Goal: Information Seeking & Learning: Learn about a topic

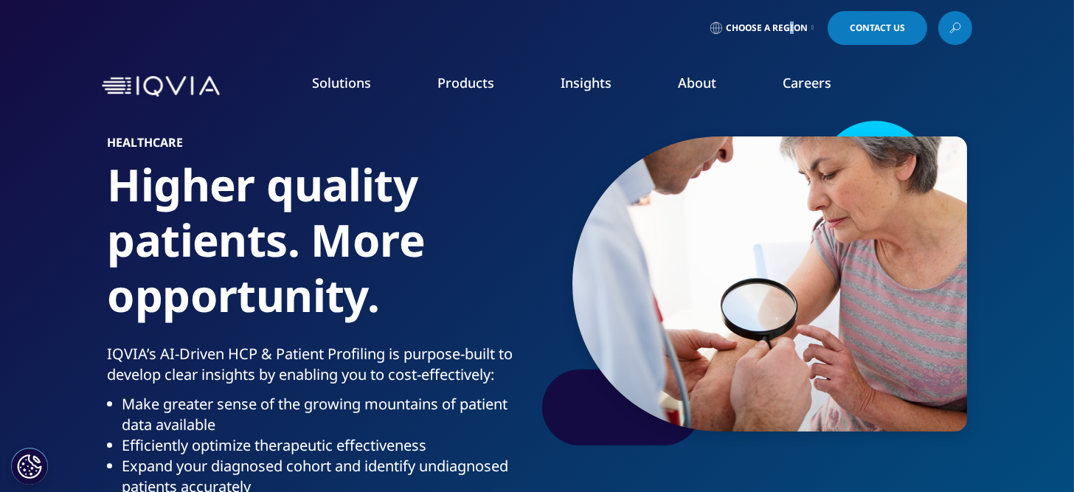
click at [789, 34] on link "Choose a Region" at bounding box center [761, 28] width 109 height 34
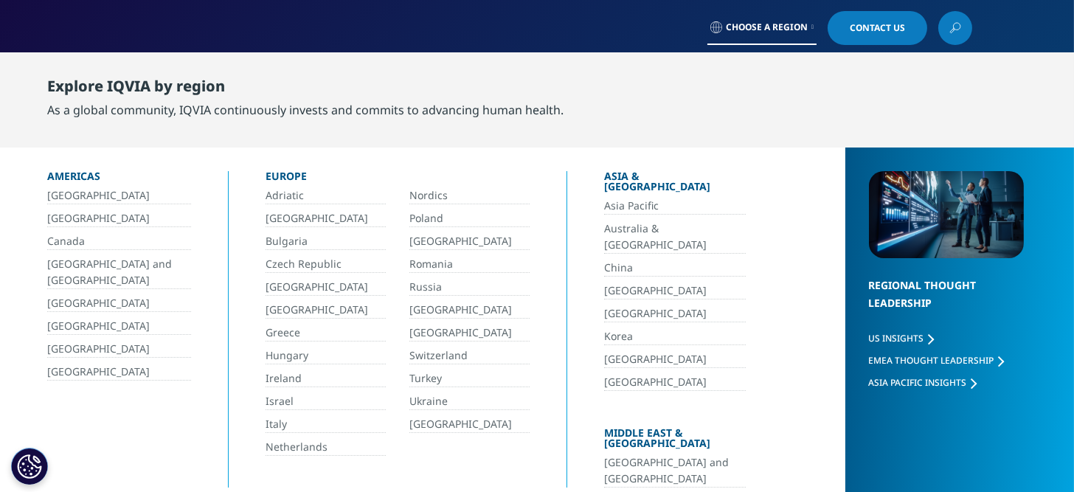
click at [951, 32] on icon at bounding box center [955, 27] width 12 height 19
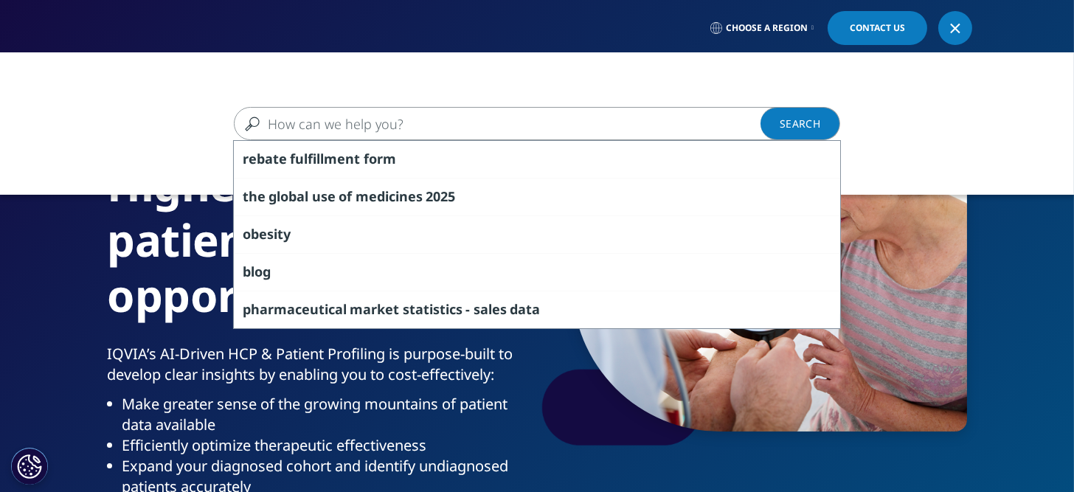
click at [433, 117] on input "Search" at bounding box center [515, 123] width 563 height 33
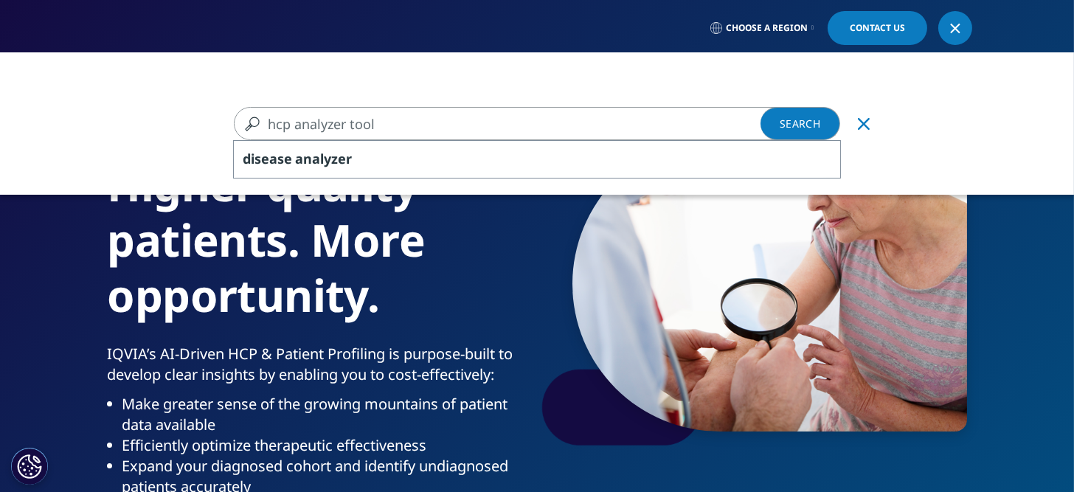
type input "hcp analyzer tool"
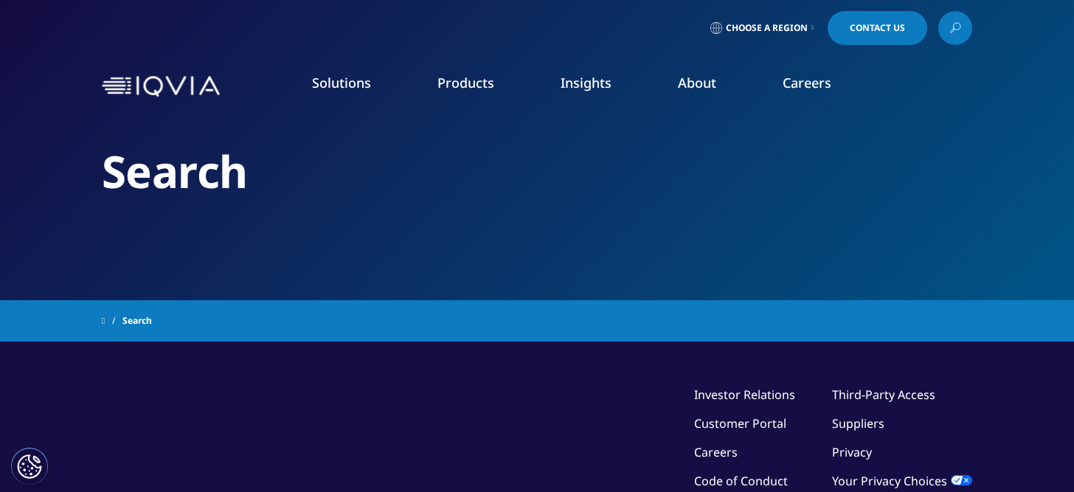
type input "hcp analyzer tool"
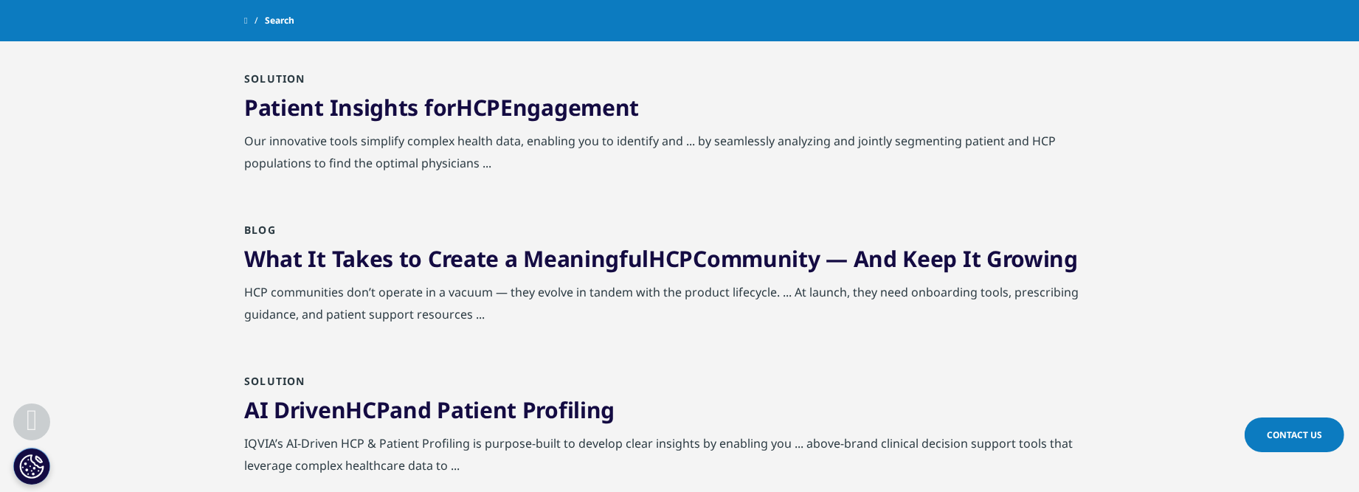
scroll to position [369, 0]
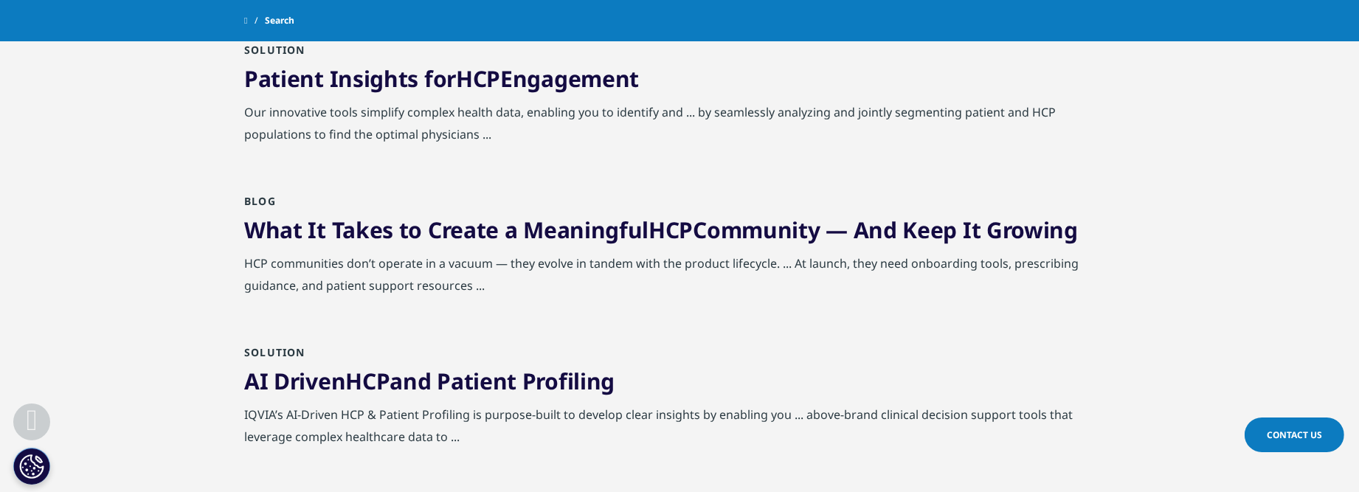
click at [511, 82] on link "Patient Insights for HCP Engagement" at bounding box center [441, 78] width 395 height 30
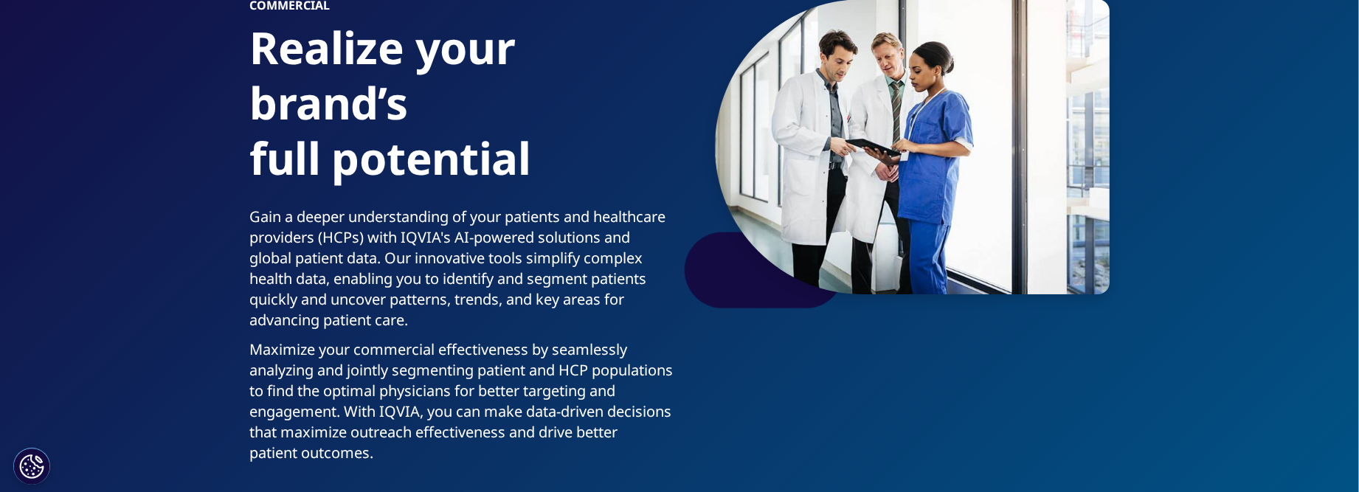
scroll to position [221, 0]
